Goal: Book appointment/travel/reservation

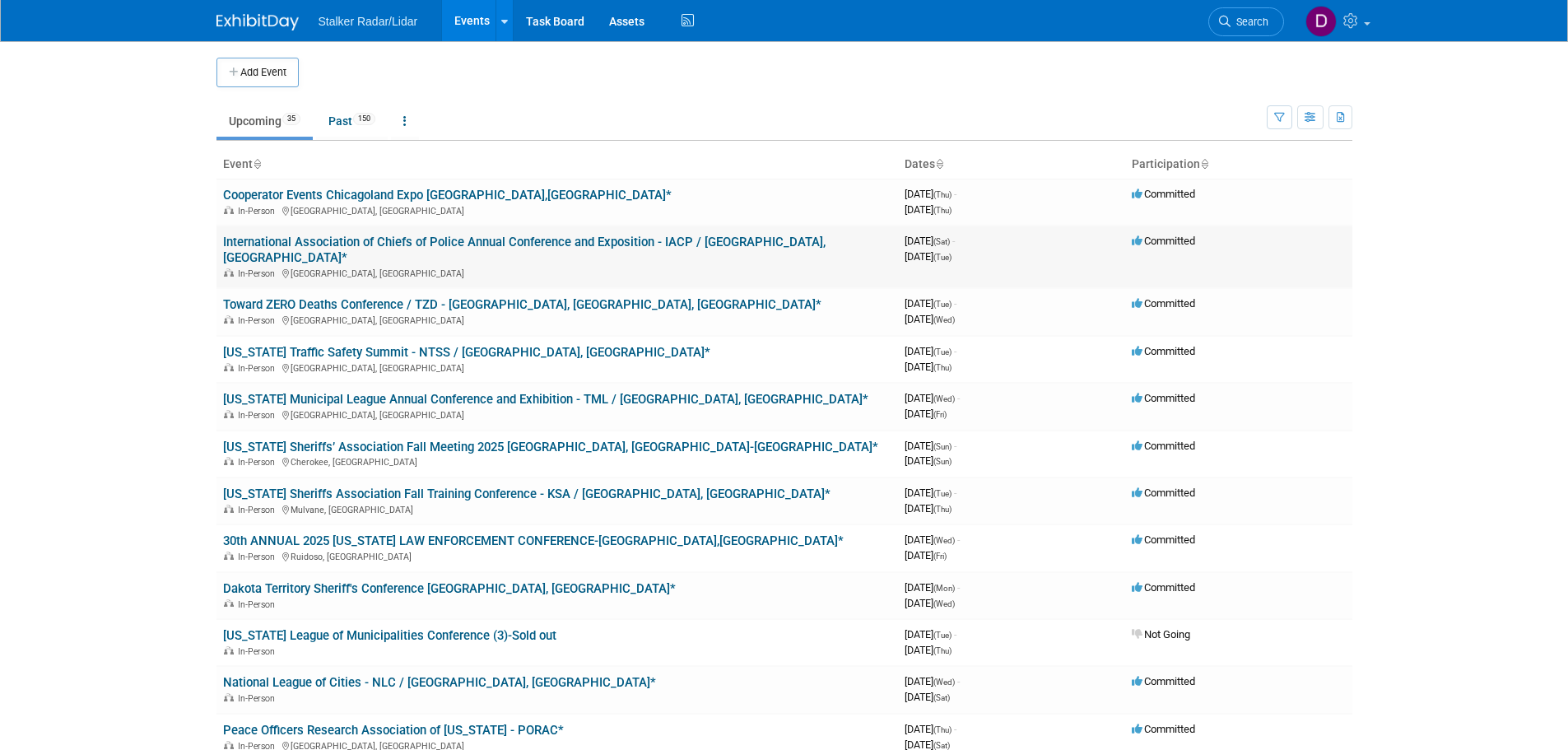
click at [482, 241] on link "International Association of Chiefs of Police Annual Conference and Exposition …" at bounding box center [524, 250] width 603 height 30
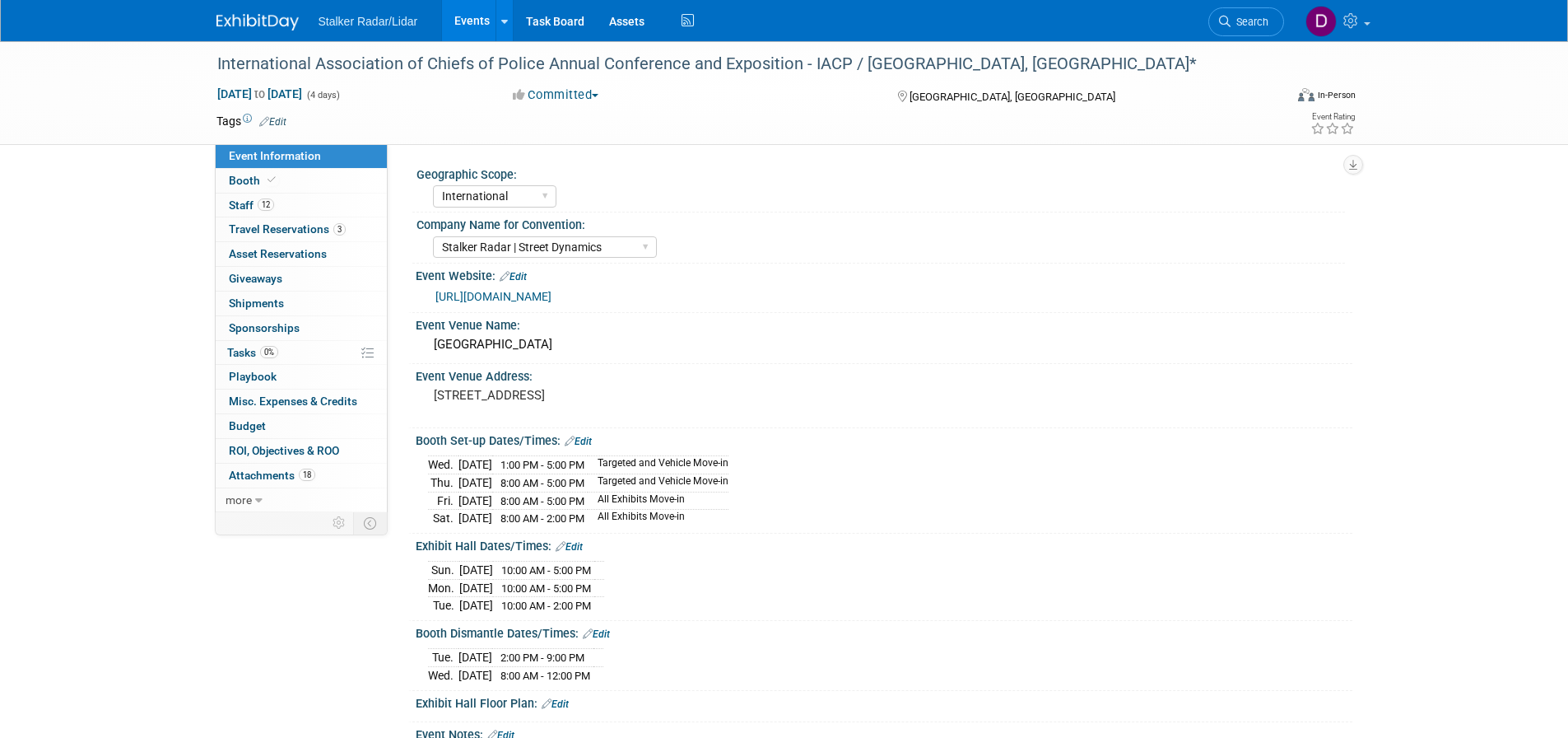
select select "International"
select select "Stalker Radar | Street Dynamics"
click at [318, 236] on span "Travel Reservations 3" at bounding box center [287, 229] width 117 height 14
